Goal: Information Seeking & Learning: Learn about a topic

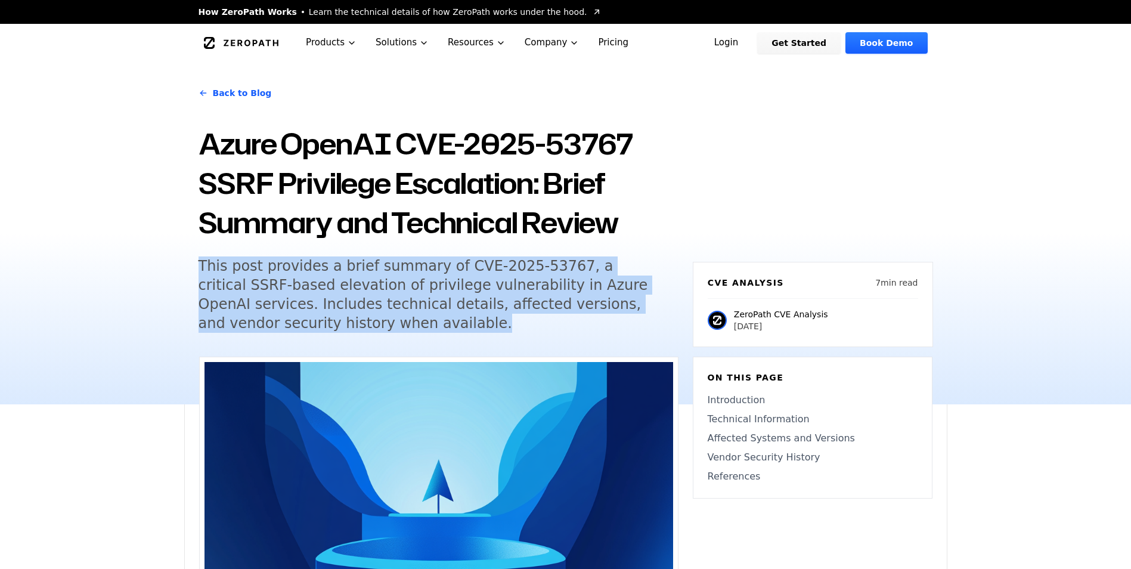
drag, startPoint x: 0, startPoint y: 0, endPoint x: 377, endPoint y: 322, distance: 495.5
click at [377, 322] on h5 "This post provides a brief summary of CVE-2025-53767, a critical SSRF-based ele…" at bounding box center [427, 294] width 458 height 76
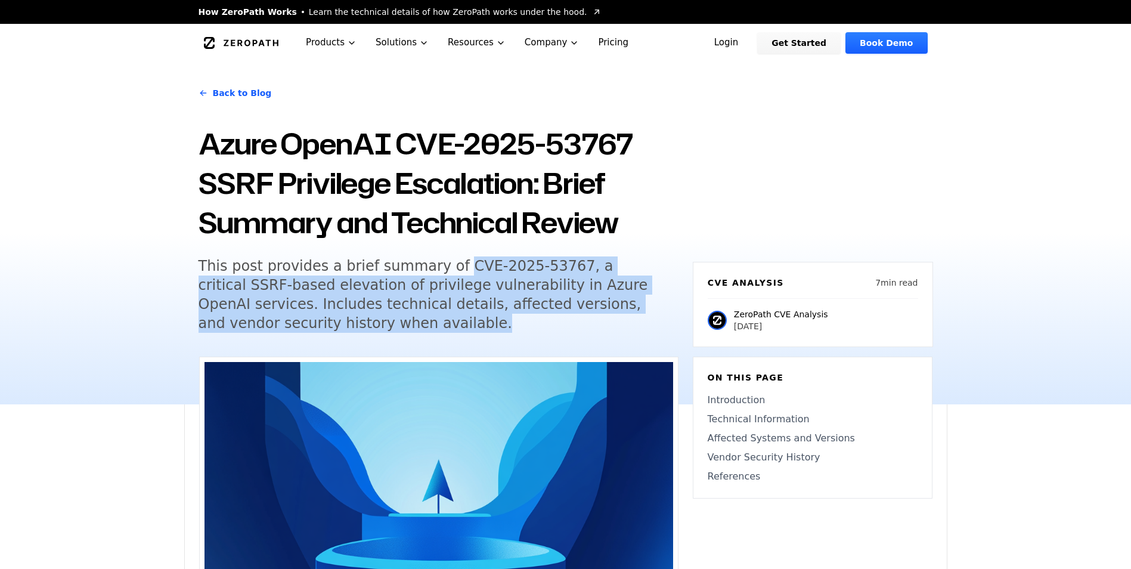
drag, startPoint x: 438, startPoint y: 265, endPoint x: 450, endPoint y: 322, distance: 59.0
click at [450, 322] on h5 "This post provides a brief summary of CVE-2025-53767, a critical SSRF-based ele…" at bounding box center [427, 294] width 458 height 76
copy h5 "CVE-2025-53767, a critical SSRF-based elevation of privilege vulnerability in A…"
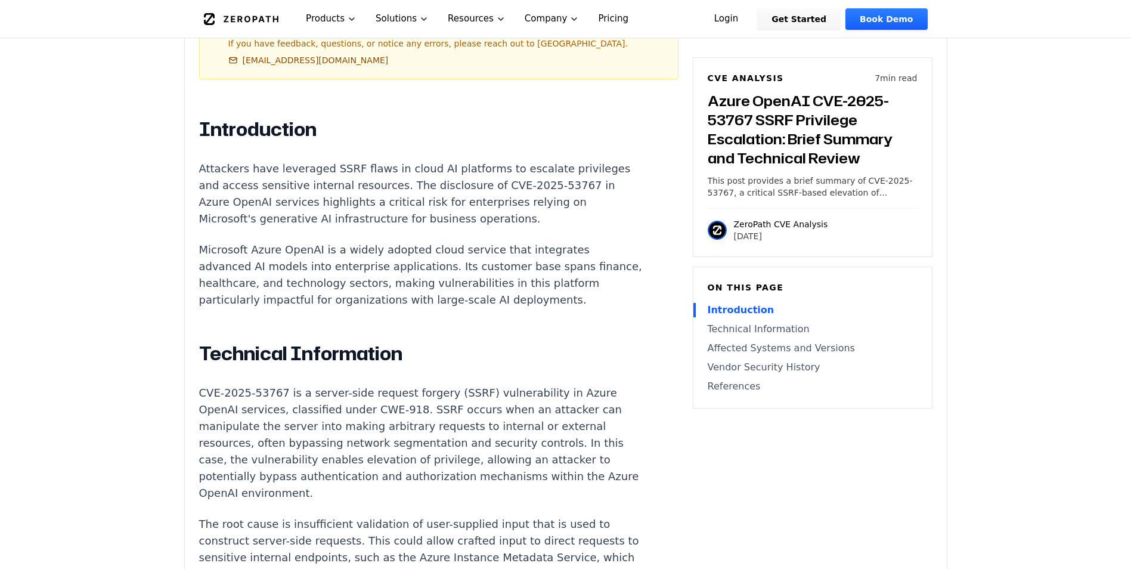
scroll to position [715, 0]
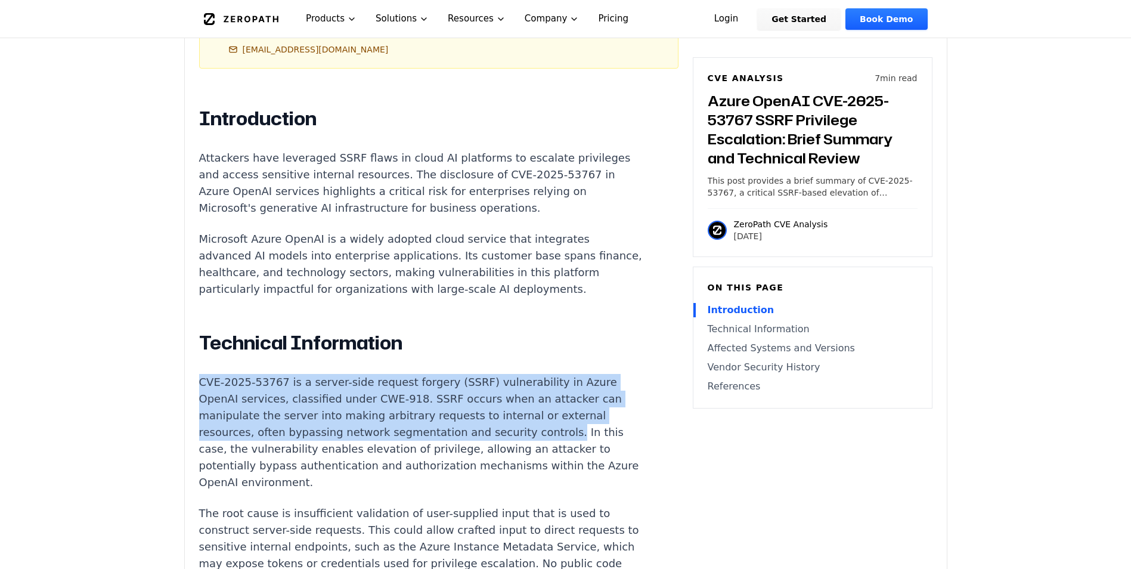
drag, startPoint x: 198, startPoint y: 391, endPoint x: 538, endPoint y: 437, distance: 343.4
click at [538, 437] on div "Experimental AI-Generated Content This CVE analysis is an experimental publicat…" at bounding box center [566, 428] width 762 height 1574
copy p "CVE-2025-53767 is a server-side request forgery (SSRF) vulnerability in Azure O…"
click at [476, 440] on p "CVE-2025-53767 is a server-side request forgery (SSRF) vulnerability in Azure O…" at bounding box center [420, 432] width 443 height 117
